Goal: Information Seeking & Learning: Learn about a topic

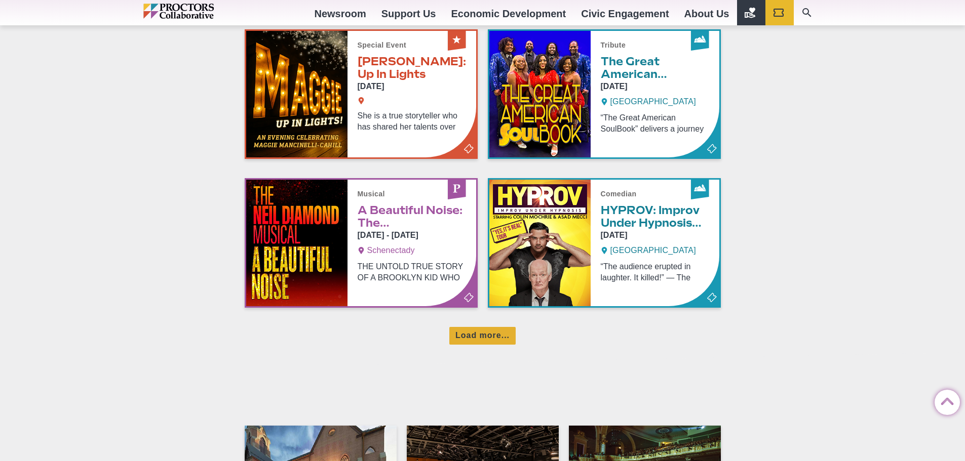
scroll to position [659, 0]
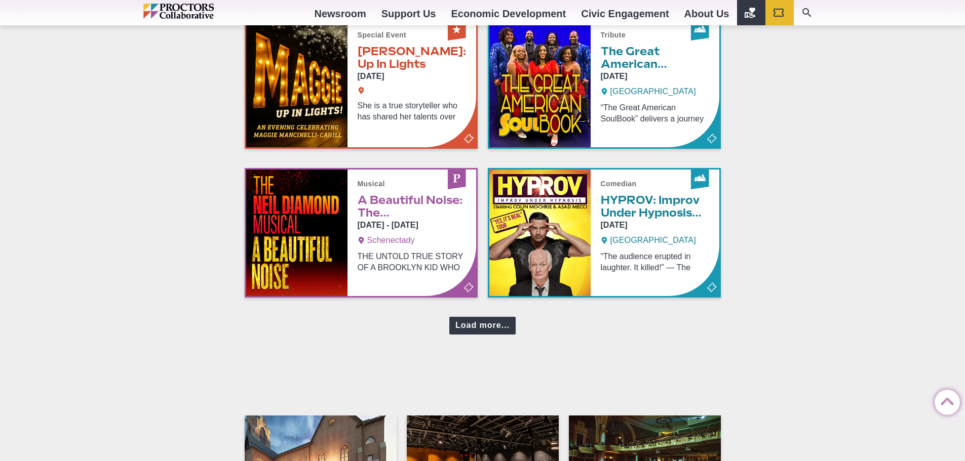
click at [480, 335] on div "Load more..." at bounding box center [482, 326] width 66 height 18
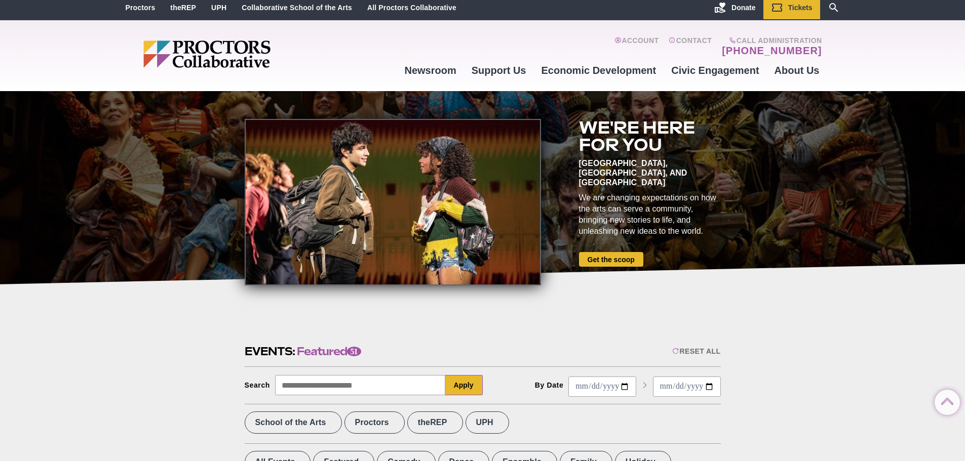
scroll to position [0, 0]
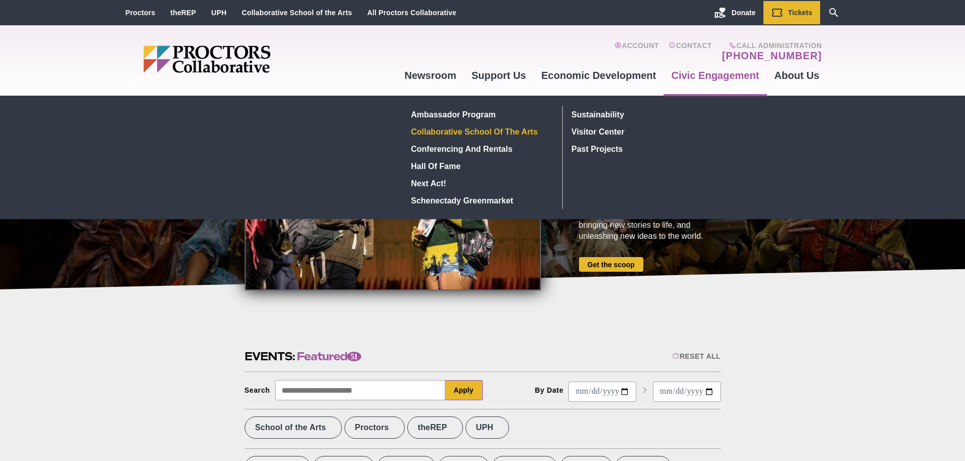
click at [525, 134] on link "Collaborative School of the Arts" at bounding box center [480, 131] width 147 height 17
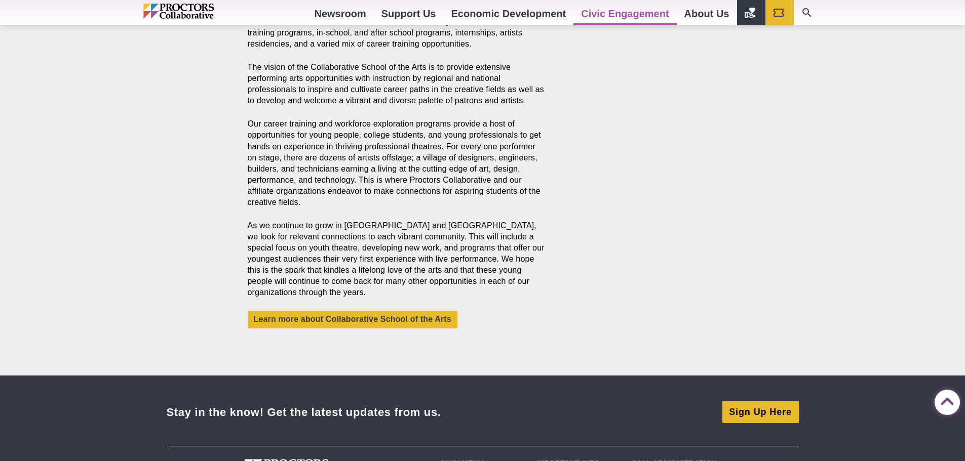
scroll to position [608, 0]
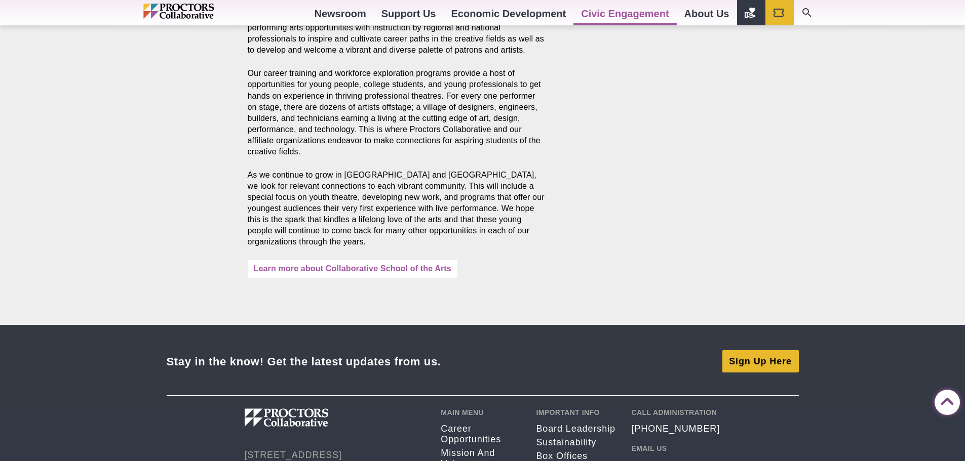
click at [374, 272] on link "Learn more about Collaborative School of the Arts" at bounding box center [353, 269] width 210 height 18
